Goal: Task Accomplishment & Management: Use online tool/utility

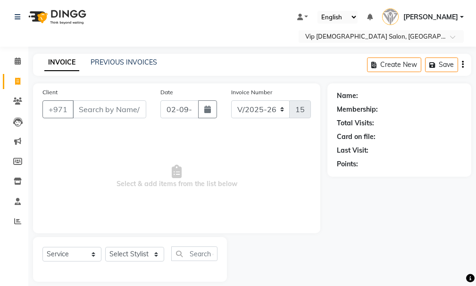
select select "8415"
select select "service"
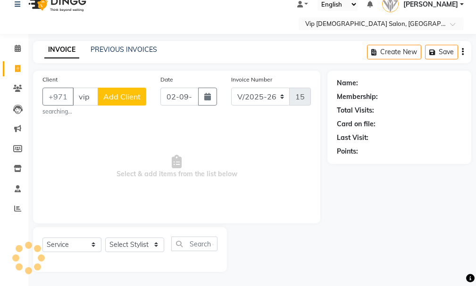
scroll to position [10, 0]
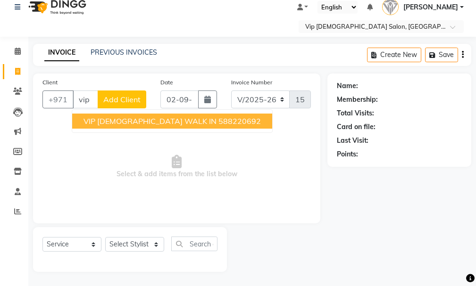
click at [121, 120] on span "VIP [DEMOGRAPHIC_DATA] WALK IN" at bounding box center [149, 121] width 133 height 9
type input "588220692"
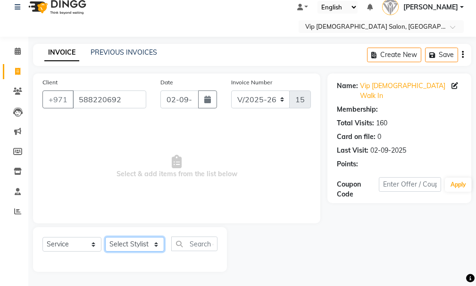
click at [138, 243] on select "Select Stylist Ali [PERSON_NAME] [PERSON_NAME] [PERSON_NAME] Lakhbizi Jairah [P…" at bounding box center [134, 244] width 59 height 15
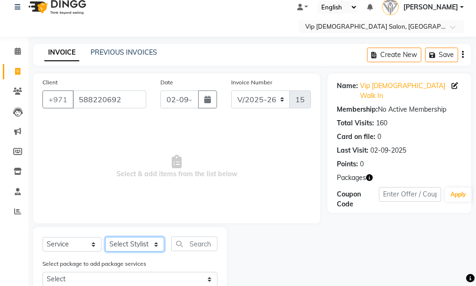
select select "81344"
click at [105, 237] on select "Select Stylist Ali [PERSON_NAME] [PERSON_NAME] [PERSON_NAME] Lakhbizi Jairah [P…" at bounding box center [134, 244] width 59 height 15
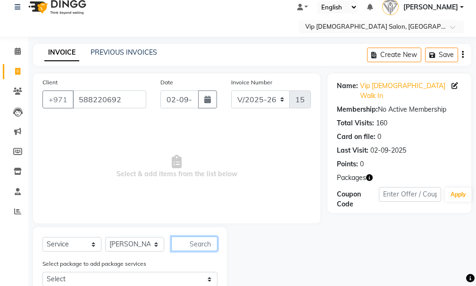
click at [202, 241] on input "text" at bounding box center [194, 244] width 46 height 15
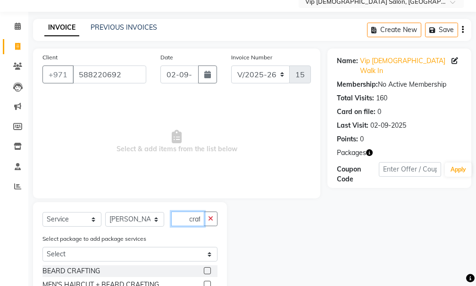
scroll to position [69, 0]
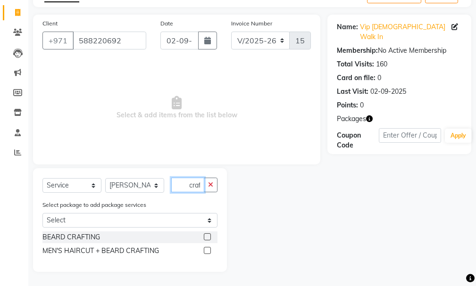
type input "craf"
click at [207, 250] on label at bounding box center [207, 250] width 7 height 7
click at [207, 250] on input "checkbox" at bounding box center [207, 251] width 6 height 6
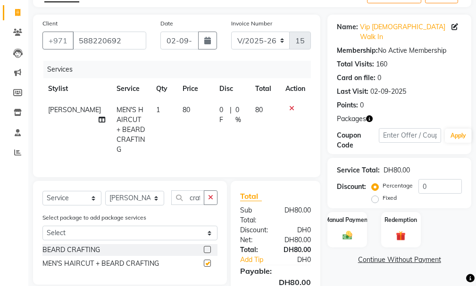
checkbox input "false"
click at [350, 219] on div "Manual Payment" at bounding box center [347, 229] width 41 height 37
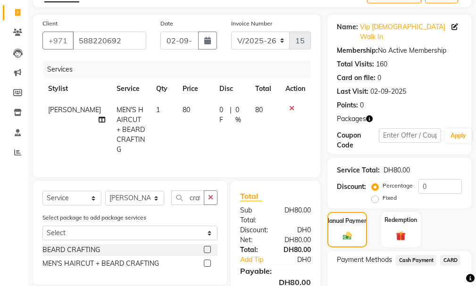
scroll to position [125, 0]
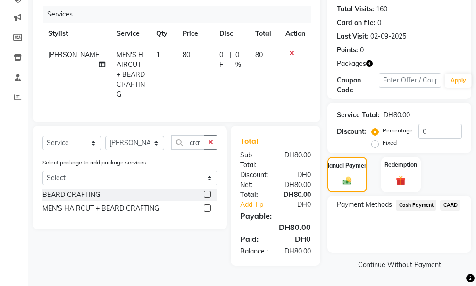
click at [424, 200] on span "Cash Payment" at bounding box center [416, 205] width 41 height 11
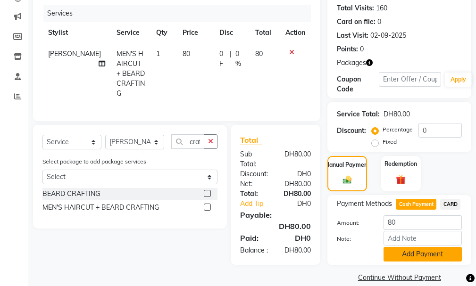
click at [414, 247] on button "Add Payment" at bounding box center [423, 254] width 78 height 15
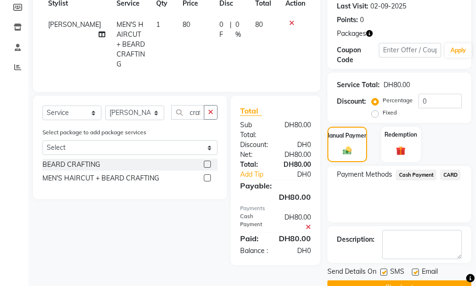
scroll to position [167, 0]
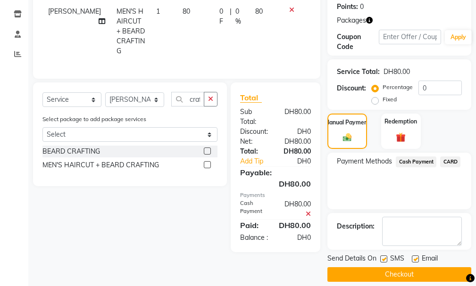
click at [391, 267] on button "Checkout" at bounding box center [399, 274] width 144 height 15
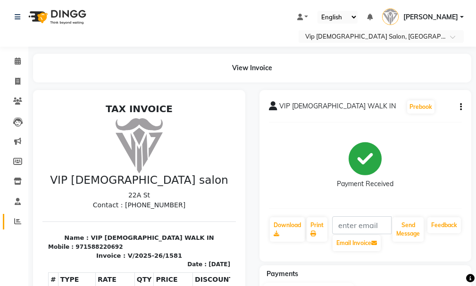
click at [18, 217] on span at bounding box center [17, 222] width 17 height 11
